Goal: Task Accomplishment & Management: Complete application form

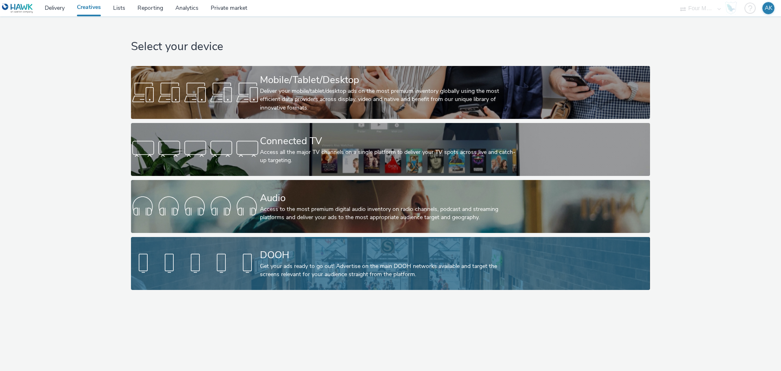
click at [309, 262] on div "Get your ads ready to go out! Advertise on the main DOOH networks available and…" at bounding box center [389, 270] width 258 height 17
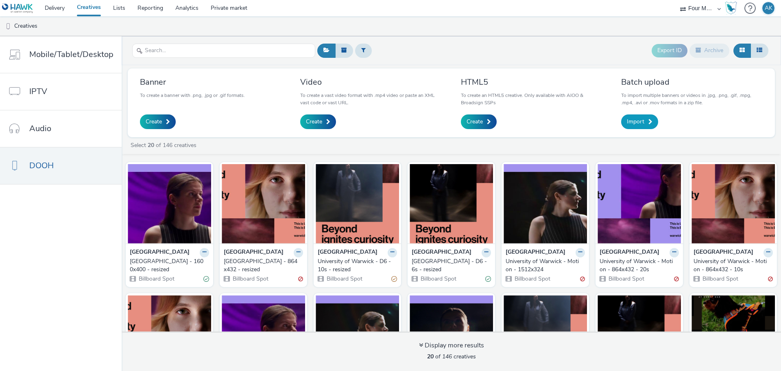
click at [636, 120] on span "Import" at bounding box center [635, 122] width 17 height 8
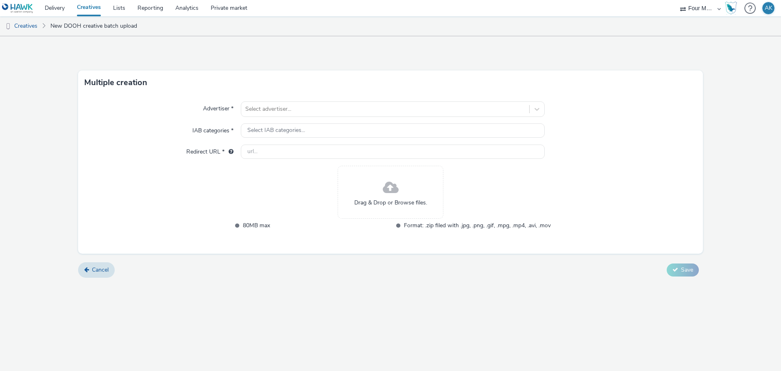
click at [402, 188] on div "Drag & Drop or Browse files." at bounding box center [391, 192] width 106 height 53
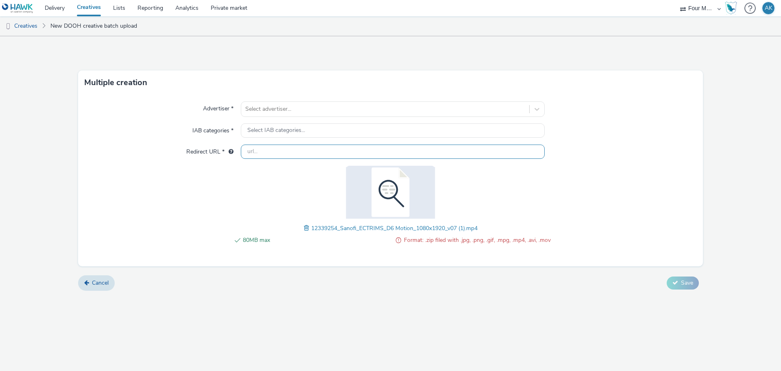
click at [297, 152] on input "text" at bounding box center [393, 151] width 304 height 14
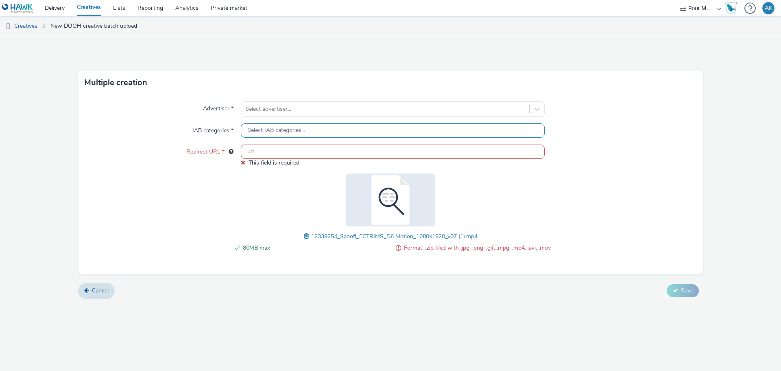
click at [312, 125] on div "Select IAB categories..." at bounding box center [393, 130] width 304 height 14
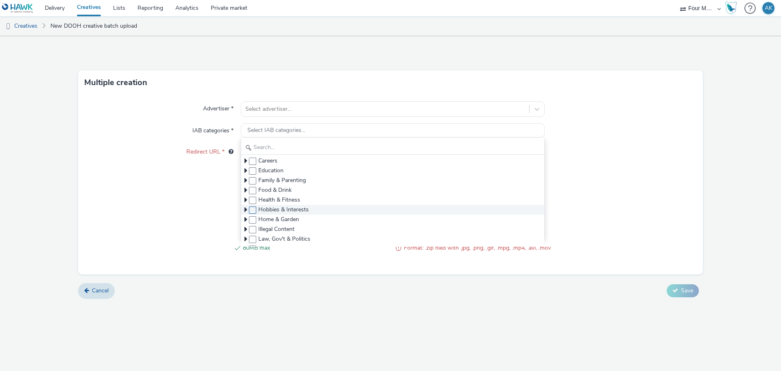
scroll to position [81, 0]
click at [256, 162] on span at bounding box center [252, 159] width 7 height 7
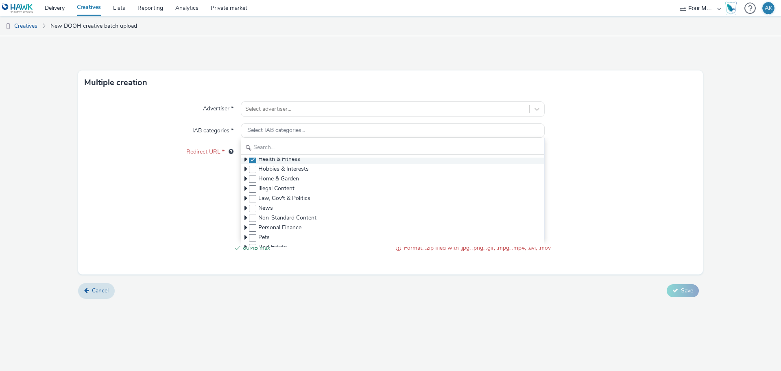
checkbox input "true"
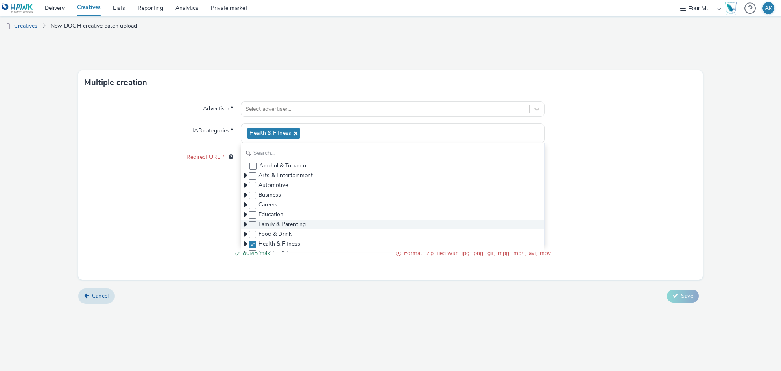
scroll to position [0, 0]
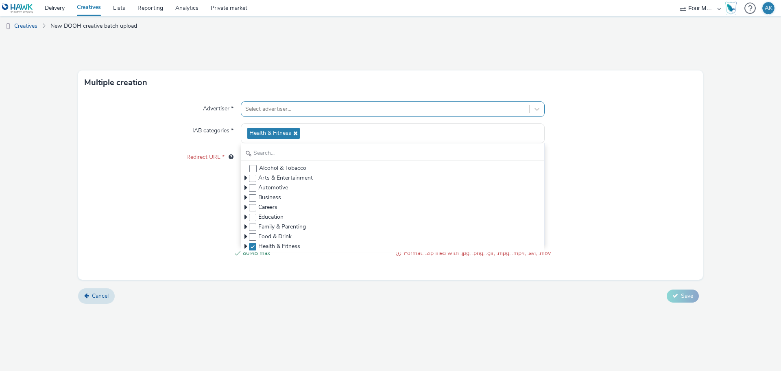
click at [330, 112] on div at bounding box center [385, 109] width 280 height 10
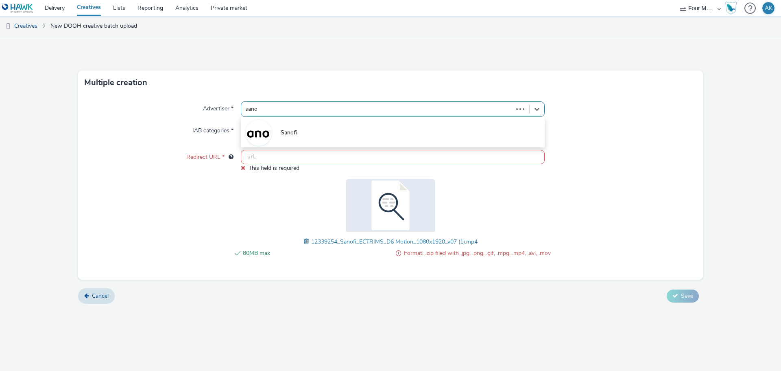
type input "sanof"
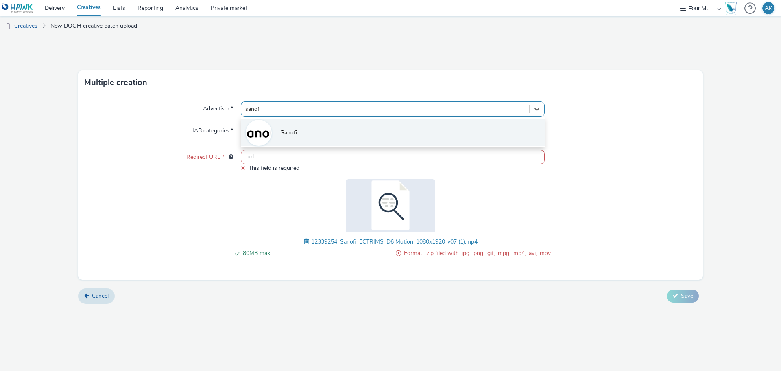
click at [332, 129] on li "Sanofi" at bounding box center [393, 131] width 304 height 27
type input "[URL][DOMAIN_NAME]"
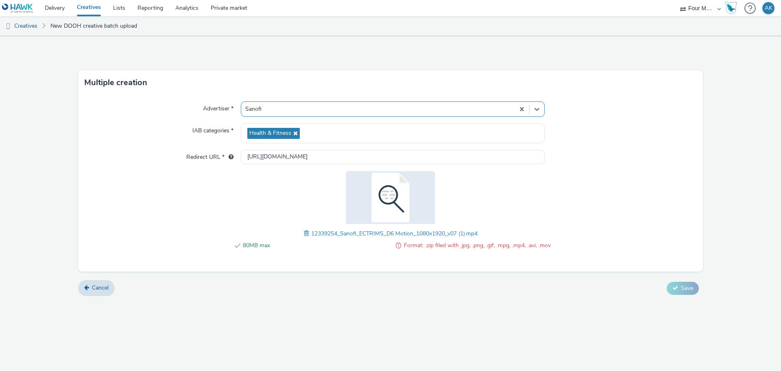
click at [398, 247] on span at bounding box center [398, 245] width 5 height 10
click at [389, 200] on img at bounding box center [391, 197] width 106 height 53
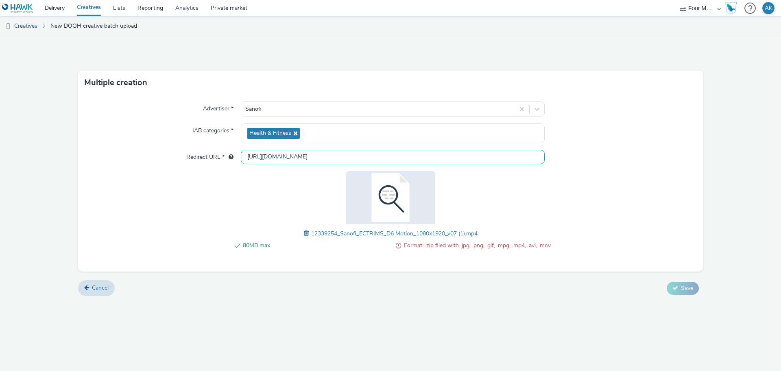
click at [311, 159] on input "[URL][DOMAIN_NAME]" at bounding box center [393, 157] width 304 height 14
drag, startPoint x: 308, startPoint y: 159, endPoint x: 240, endPoint y: 158, distance: 68.0
click at [240, 158] on div "Redirect URL * [URL][DOMAIN_NAME]" at bounding box center [391, 157] width 612 height 15
click at [626, 122] on div "Advertiser * Sanofi IAB categories * Health & Fitness Redirect URL * [URL][DOMA…" at bounding box center [390, 183] width 625 height 177
click at [389, 199] on img at bounding box center [391, 197] width 106 height 53
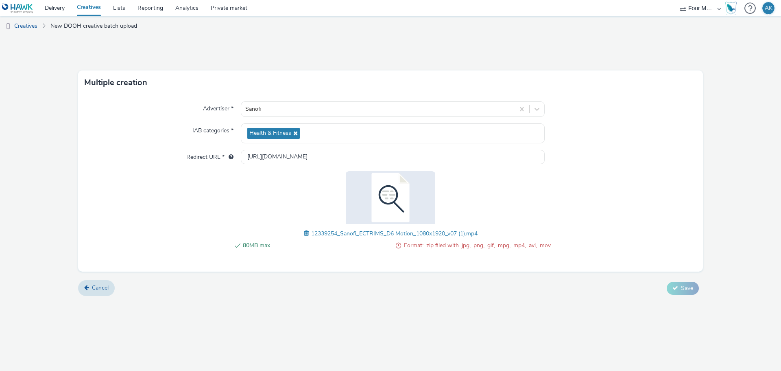
click at [304, 234] on div "12339254_Sanofi_ECTRIMS_D6 Motion_1080x1920_v07 (1).mp4" at bounding box center [391, 233] width 174 height 10
click at [304, 233] on span at bounding box center [307, 233] width 7 height 9
drag, startPoint x: 232, startPoint y: 243, endPoint x: 289, endPoint y: 241, distance: 57.0
click at [289, 241] on li "80MB max" at bounding box center [310, 245] width 159 height 10
click at [315, 152] on input "[URL][DOMAIN_NAME]" at bounding box center [393, 157] width 304 height 14
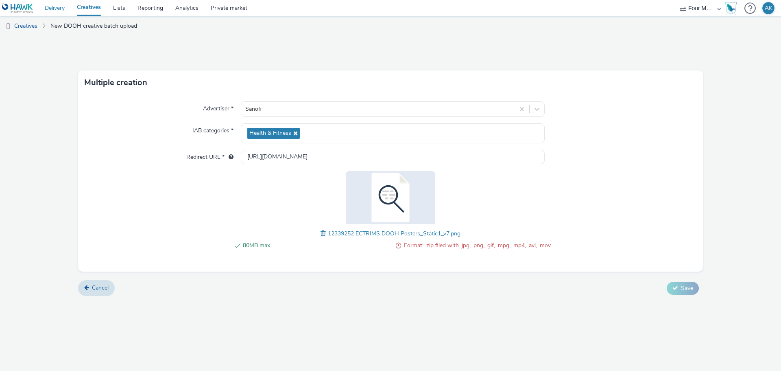
click at [60, 7] on link "Delivery" at bounding box center [55, 8] width 32 height 16
